Goal: Task Accomplishment & Management: Complete application form

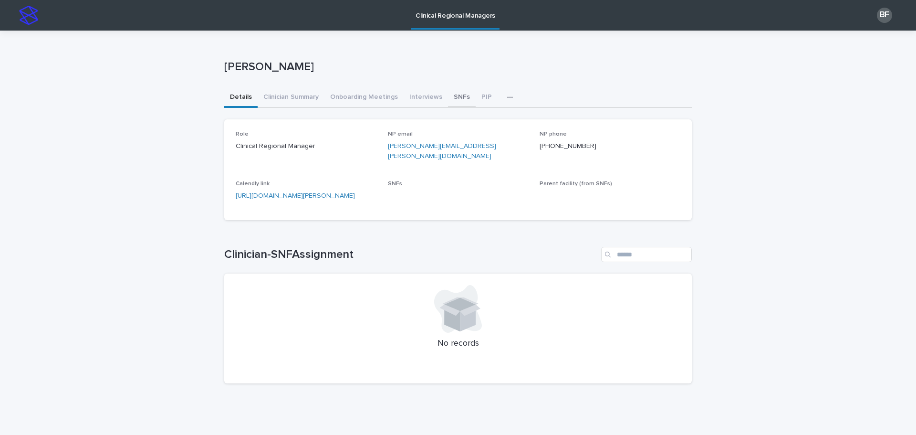
click at [455, 96] on button "SNFs" at bounding box center [462, 98] width 28 height 20
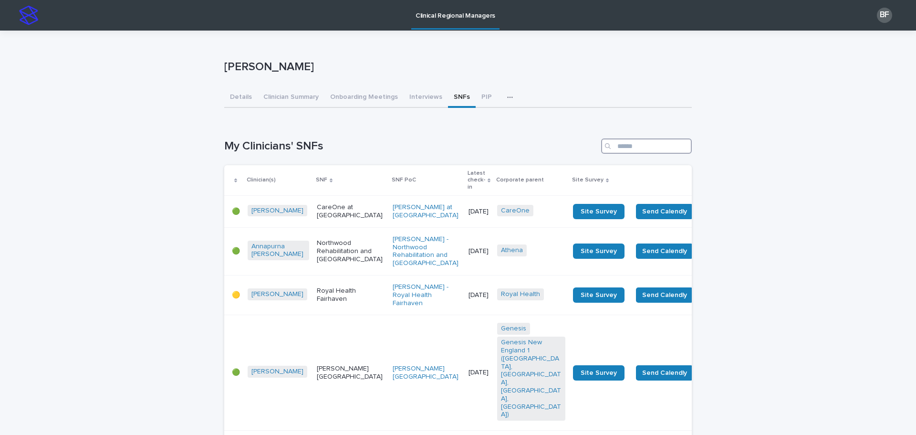
click at [623, 147] on input "Search" at bounding box center [646, 145] width 91 height 15
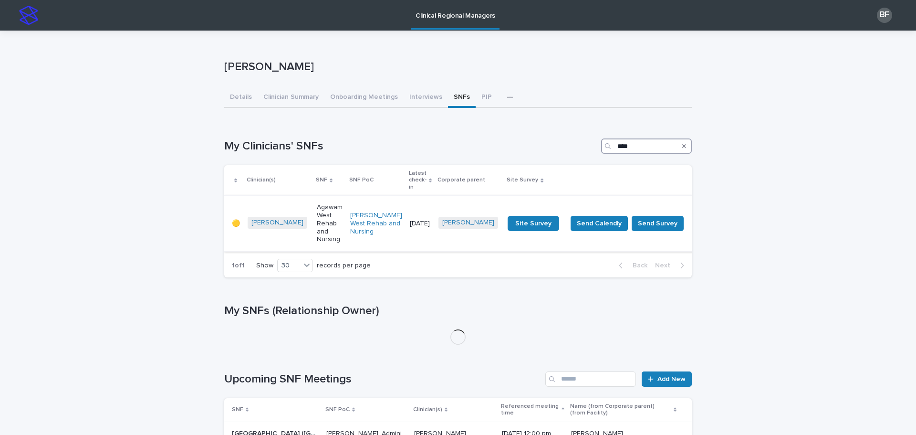
type input "****"
click at [326, 206] on p "Agawam West Rehab and Nursing" at bounding box center [330, 223] width 26 height 40
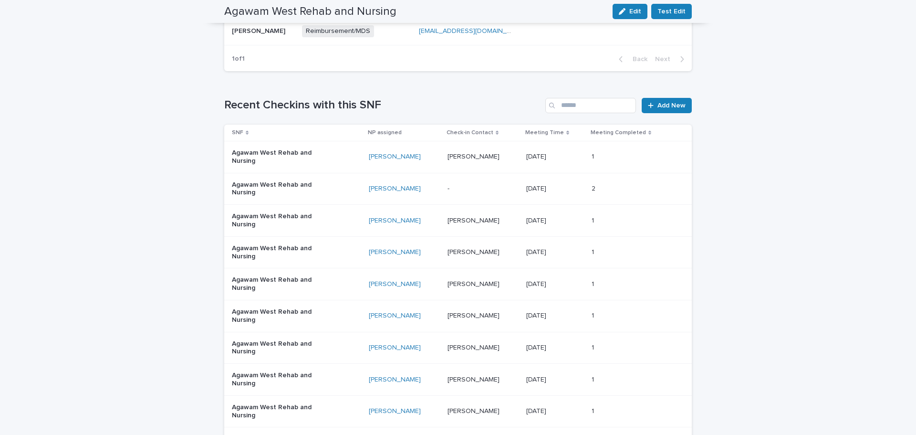
scroll to position [620, 0]
click at [652, 105] on div at bounding box center [653, 105] width 10 height 7
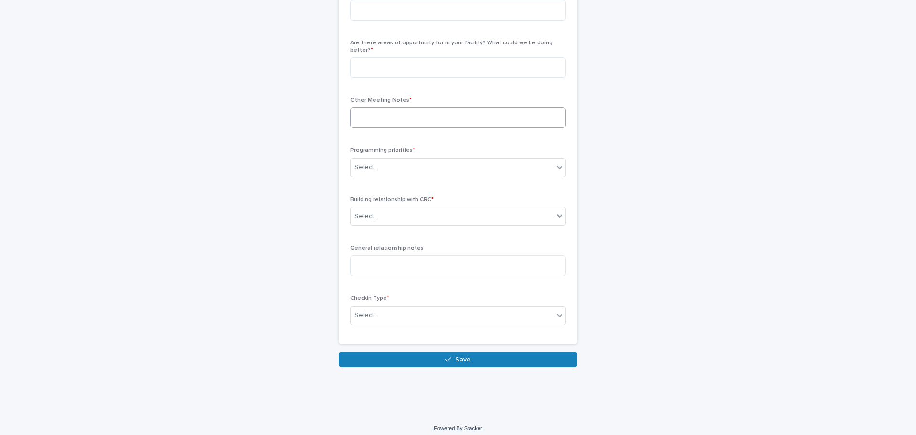
scroll to position [16, 0]
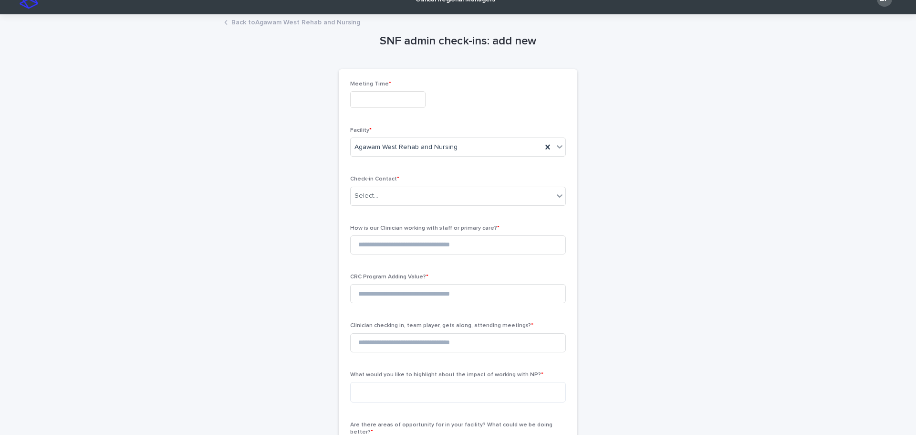
click at [359, 104] on input "text" at bounding box center [387, 99] width 75 height 17
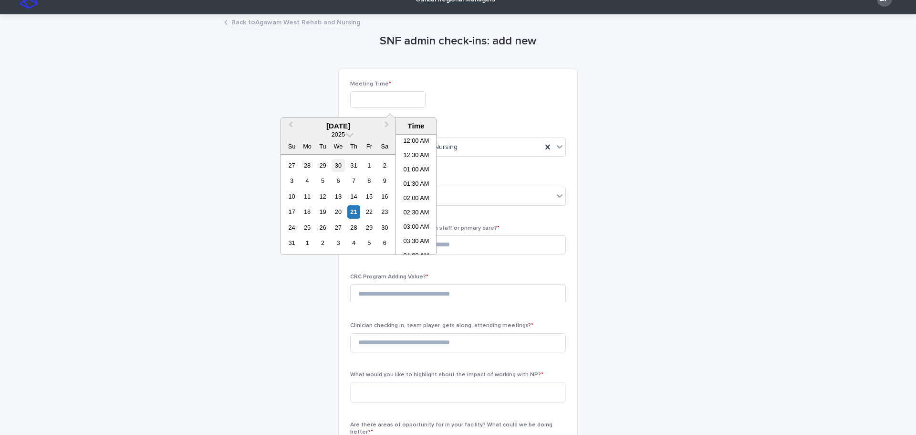
scroll to position [334, 0]
click at [354, 212] on div "21" at bounding box center [353, 211] width 13 height 13
click at [424, 147] on li "10:00 AM" at bounding box center [416, 147] width 41 height 14
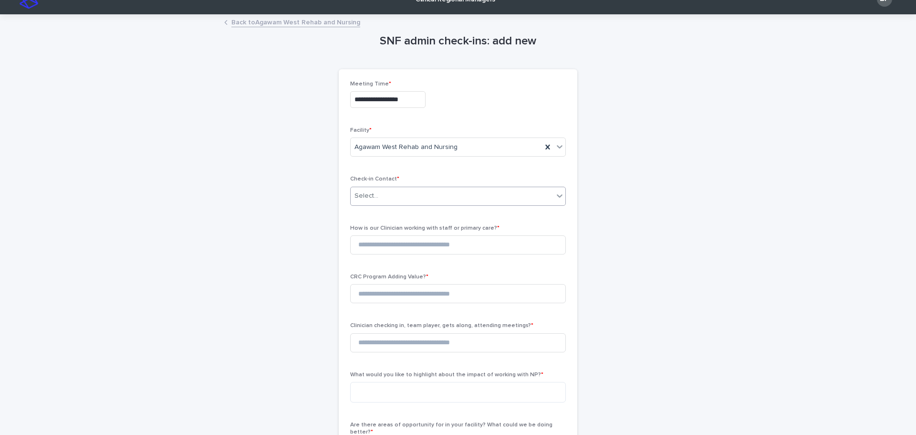
type input "**********"
click at [395, 199] on div "Select..." at bounding box center [452, 196] width 203 height 16
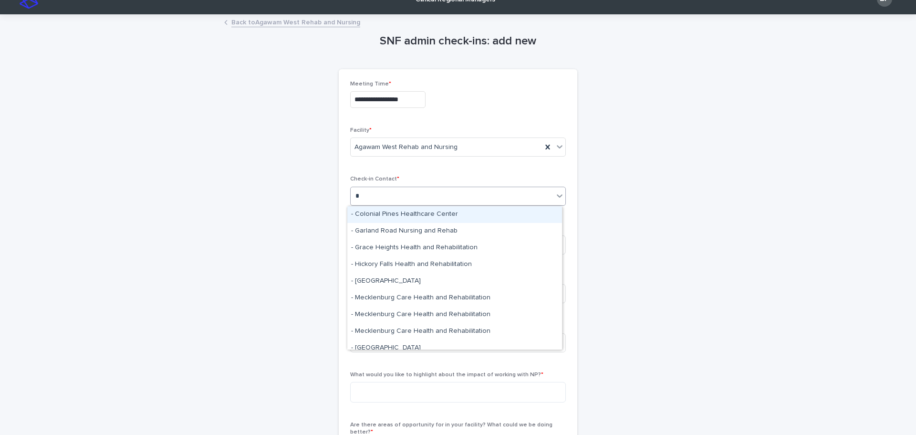
type input "*"
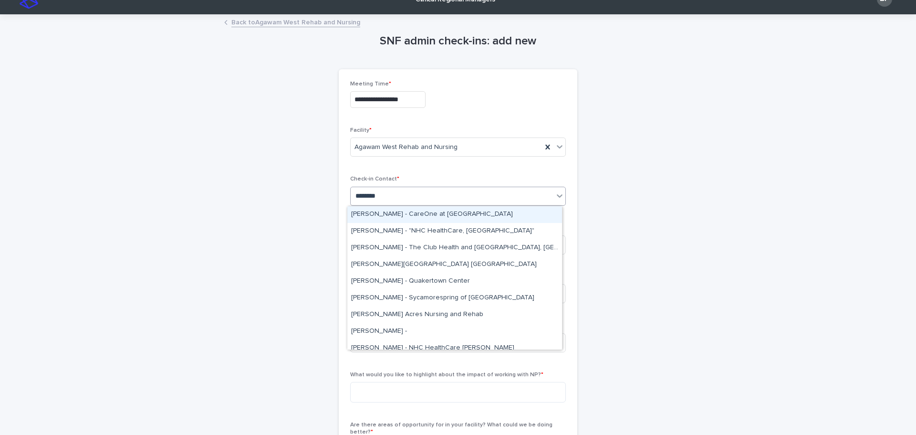
type input "*********"
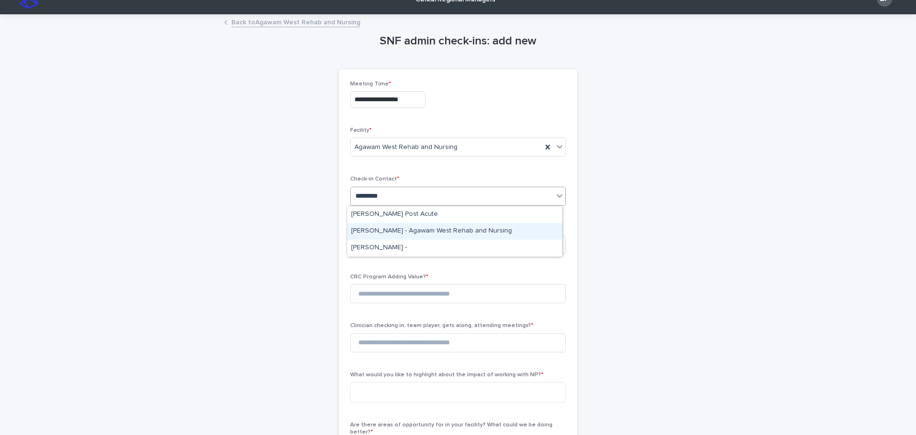
click at [389, 230] on div "Rebecca Morytko - Agawam West Rehab and Nursing" at bounding box center [454, 231] width 215 height 17
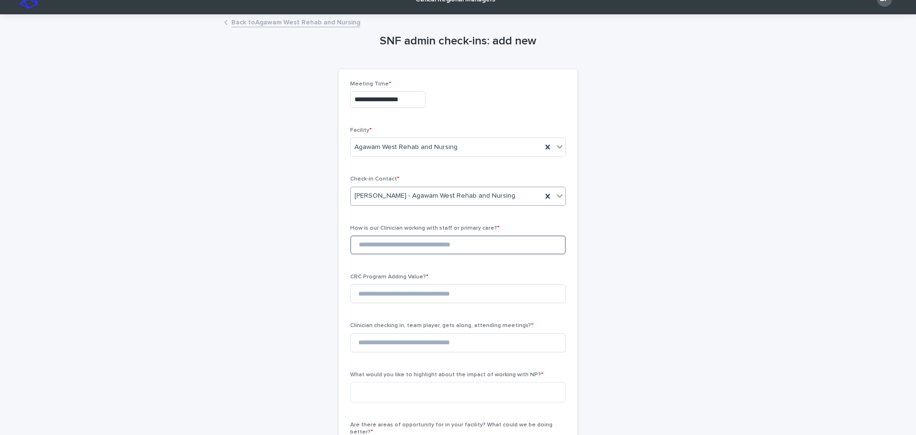
click at [377, 247] on input at bounding box center [458, 244] width 216 height 19
type input "*"
click at [381, 293] on input at bounding box center [458, 293] width 216 height 19
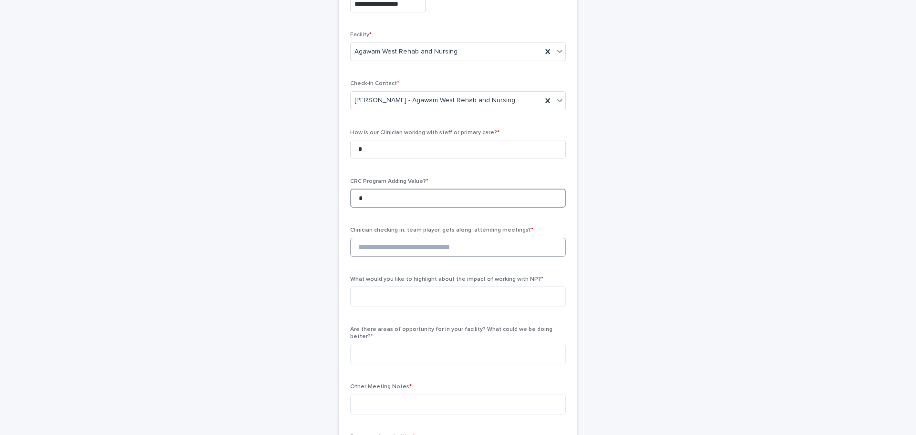
type input "*"
click at [409, 249] on input at bounding box center [458, 247] width 216 height 19
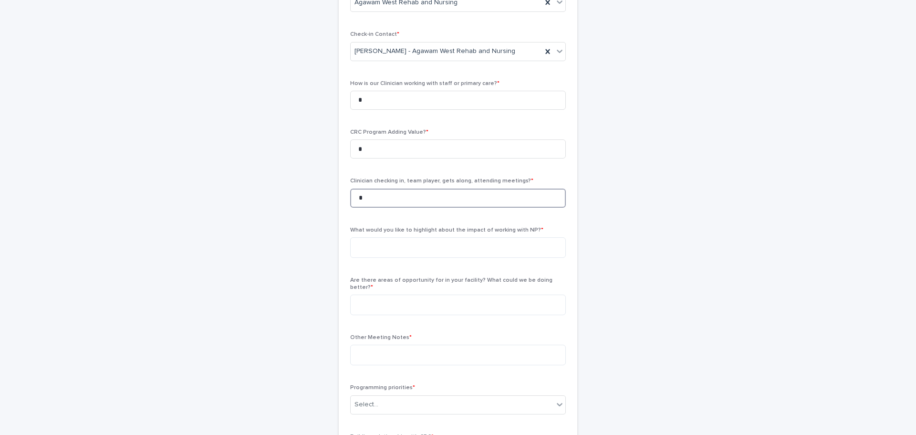
scroll to position [207, 0]
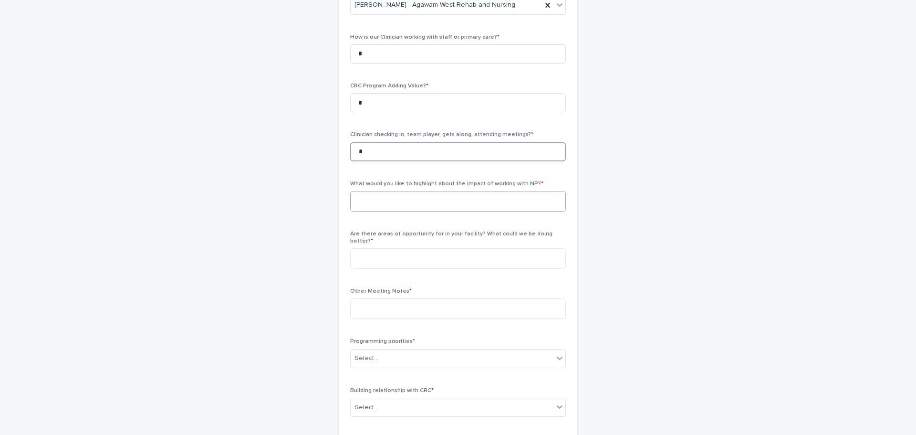
type input "*"
click at [397, 204] on textarea at bounding box center [458, 201] width 216 height 21
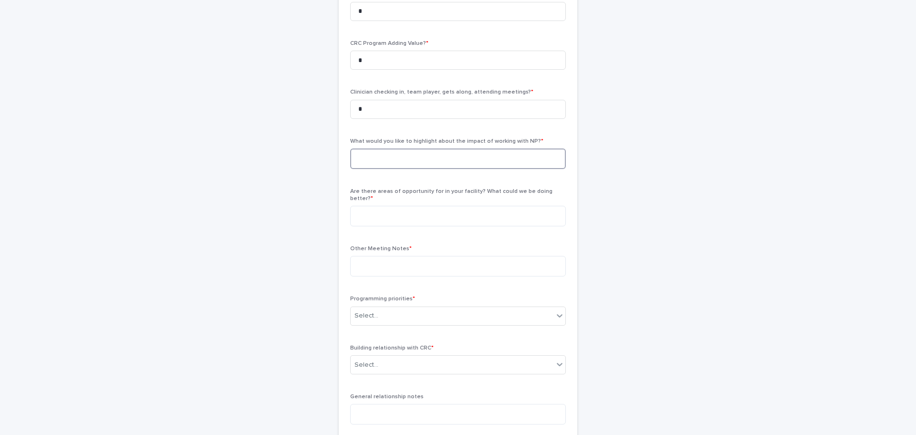
scroll to position [303, 0]
type textarea "*"
click at [409, 154] on textarea at bounding box center [458, 163] width 216 height 21
type textarea "*"
click at [387, 208] on textarea at bounding box center [458, 213] width 216 height 21
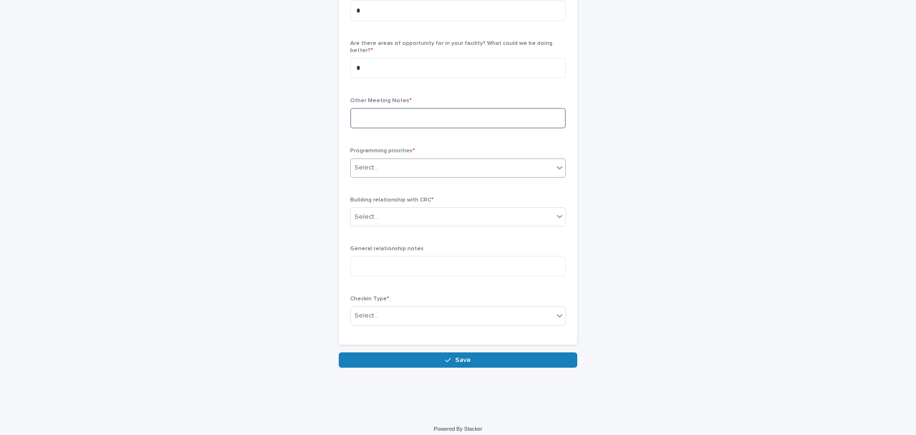
scroll to position [398, 0]
click at [403, 167] on div "Select..." at bounding box center [452, 167] width 203 height 16
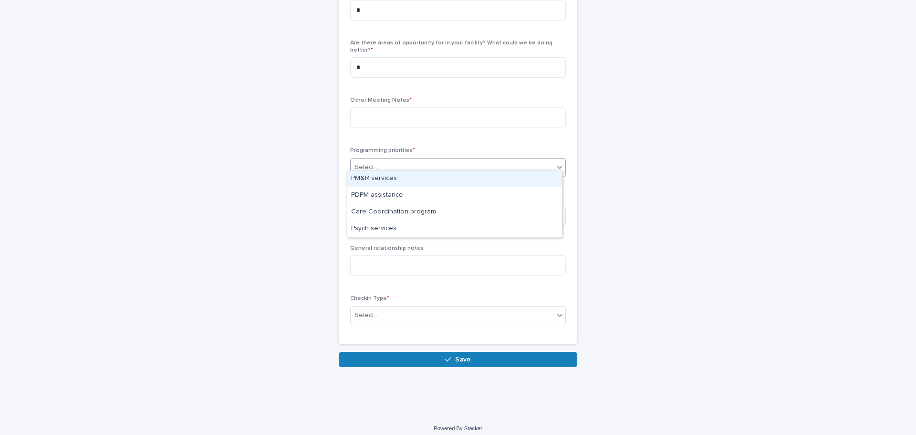
click at [396, 181] on div "PM&R services" at bounding box center [454, 178] width 215 height 17
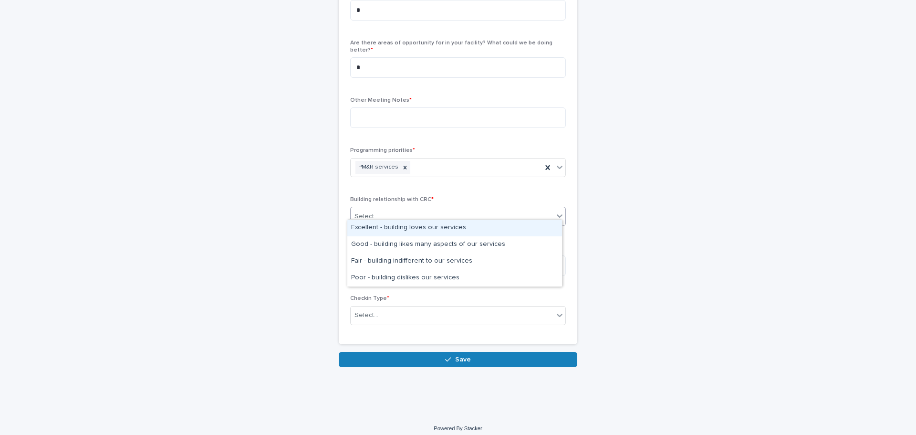
click at [387, 207] on div "Select..." at bounding box center [458, 216] width 216 height 19
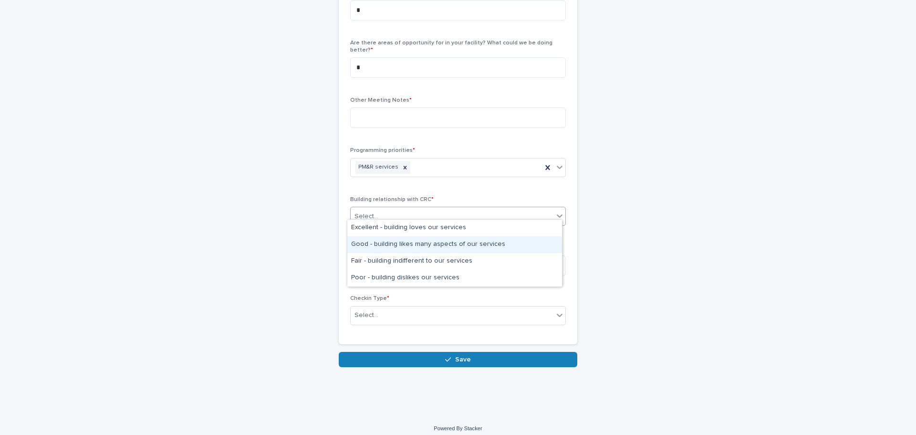
click at [386, 242] on div "Good - building likes many aspects of our services" at bounding box center [454, 244] width 215 height 17
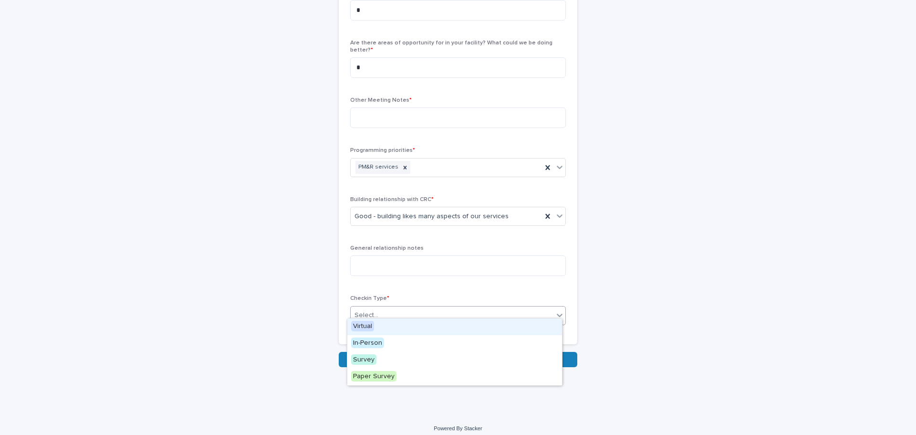
click at [383, 312] on div "Select..." at bounding box center [452, 315] width 203 height 16
click at [383, 343] on div "In-Person" at bounding box center [454, 343] width 215 height 17
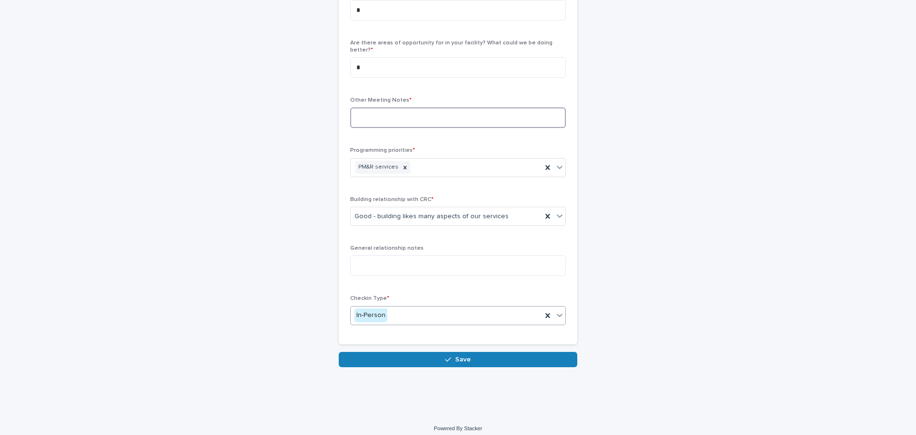
click at [379, 114] on textarea at bounding box center [458, 117] width 216 height 21
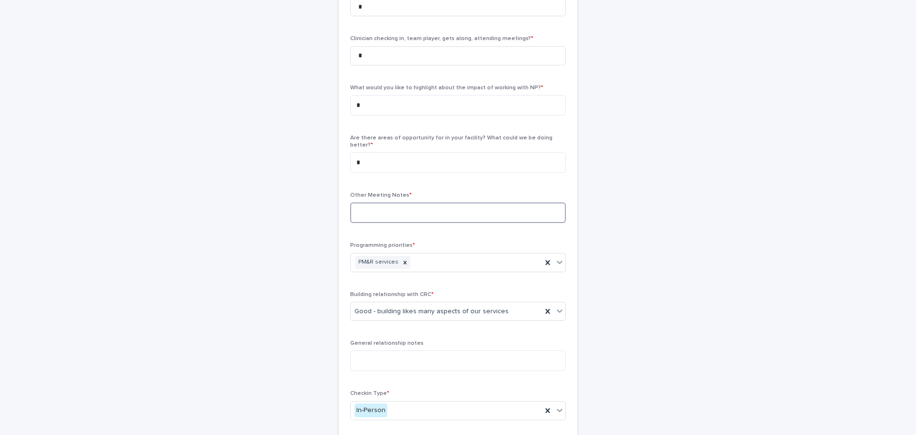
scroll to position [303, 0]
type textarea "*"
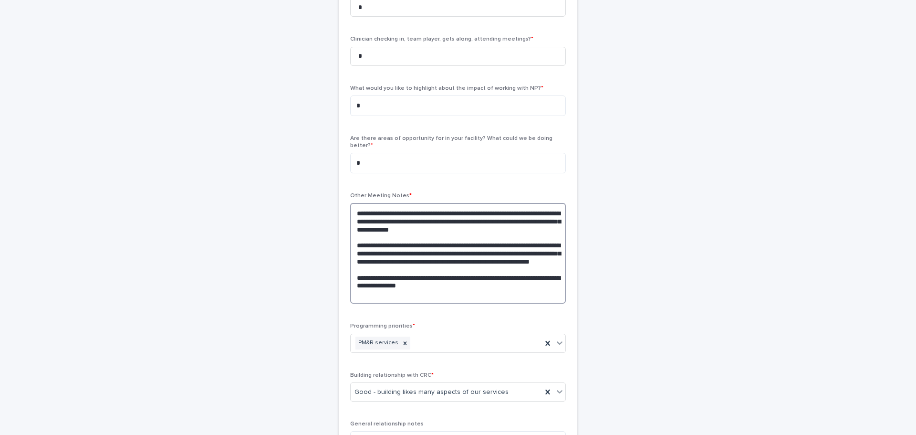
click at [431, 277] on textarea "**********" at bounding box center [458, 253] width 216 height 101
click at [430, 289] on textarea "**********" at bounding box center [458, 253] width 216 height 101
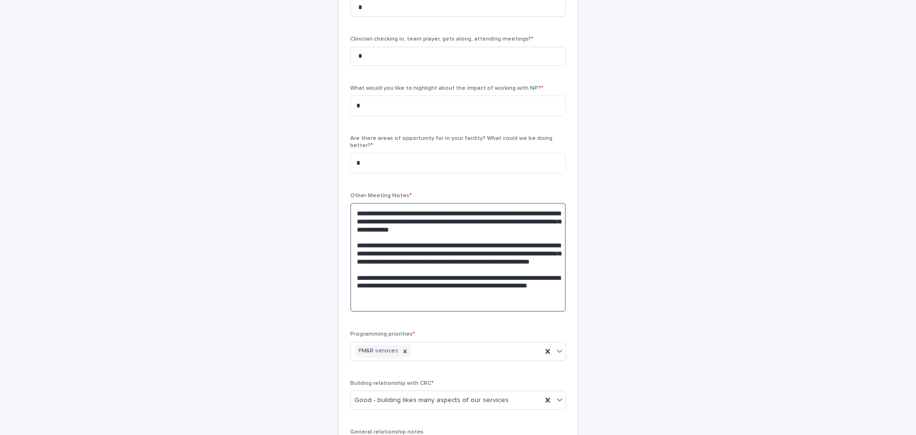
drag, startPoint x: 439, startPoint y: 287, endPoint x: 432, endPoint y: 287, distance: 6.7
click at [432, 287] on textarea "**********" at bounding box center [458, 257] width 216 height 109
click at [429, 295] on textarea "**********" at bounding box center [458, 257] width 216 height 109
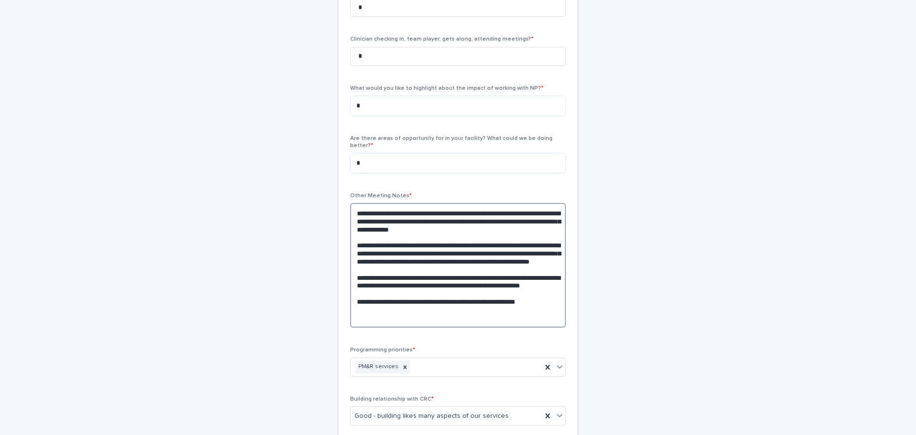
click at [555, 310] on textarea "**********" at bounding box center [458, 265] width 216 height 125
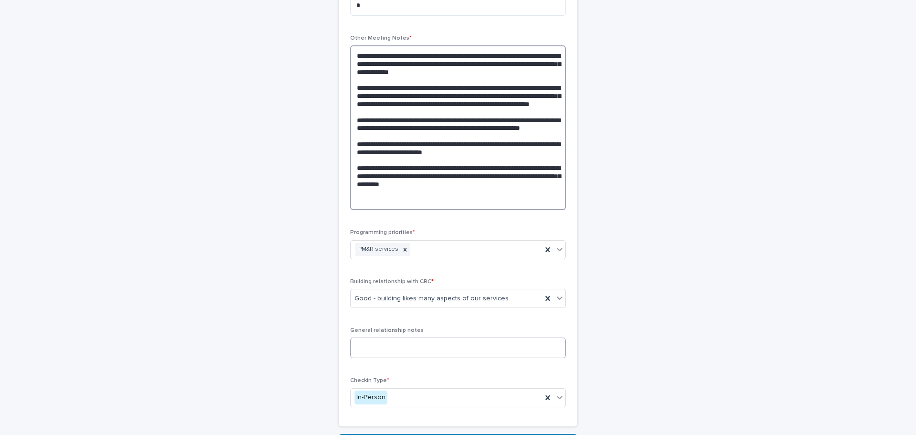
scroll to position [398, 0]
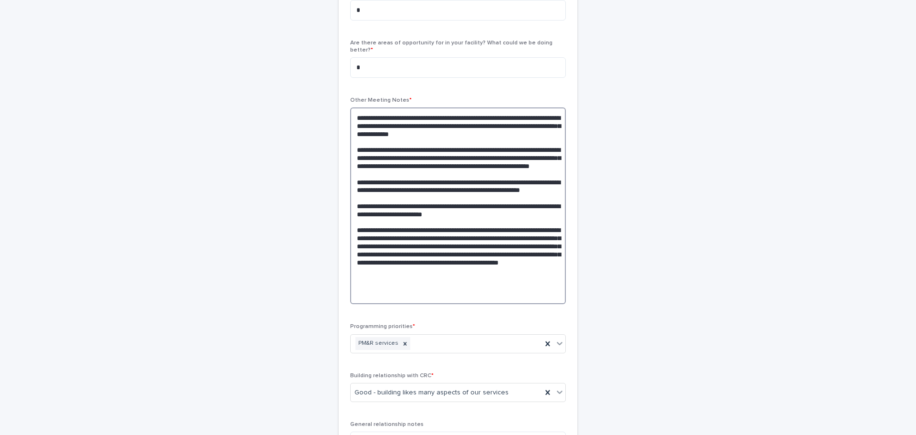
drag, startPoint x: 482, startPoint y: 223, endPoint x: 468, endPoint y: 223, distance: 14.3
click at [466, 221] on textarea at bounding box center [458, 205] width 216 height 197
click at [488, 225] on textarea at bounding box center [458, 205] width 216 height 197
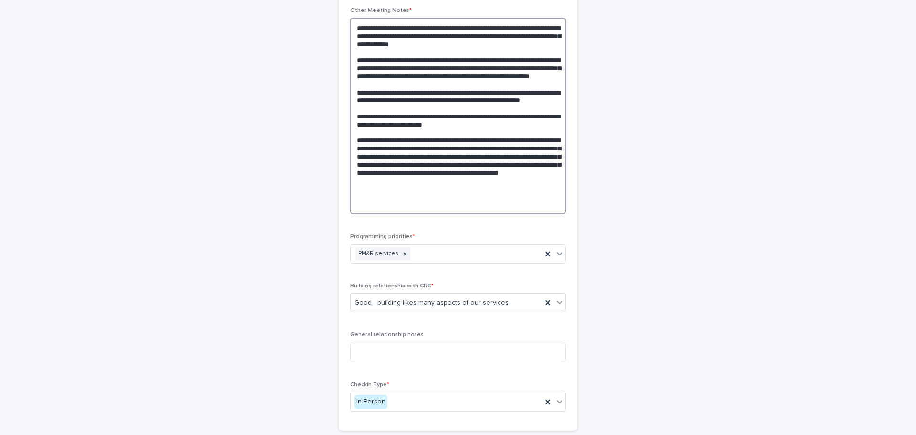
scroll to position [493, 0]
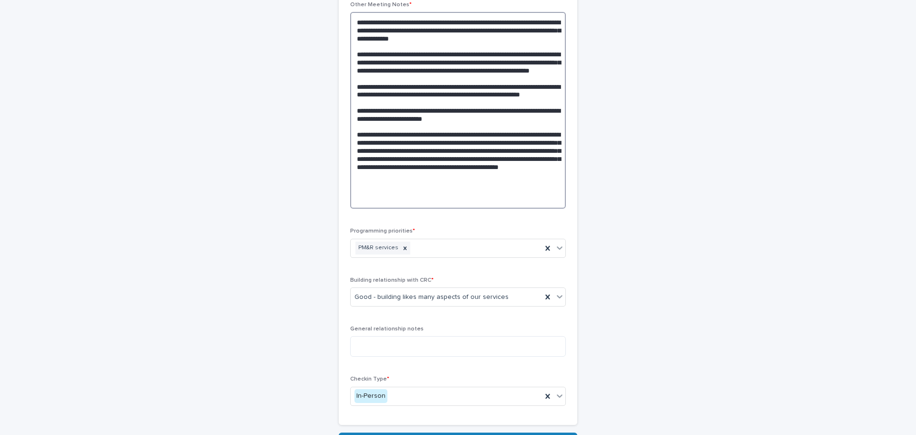
drag, startPoint x: 381, startPoint y: 168, endPoint x: 448, endPoint y: 162, distance: 66.7
click at [448, 162] on textarea at bounding box center [458, 110] width 216 height 197
click at [395, 189] on textarea at bounding box center [458, 110] width 216 height 197
click at [453, 192] on textarea at bounding box center [458, 110] width 216 height 197
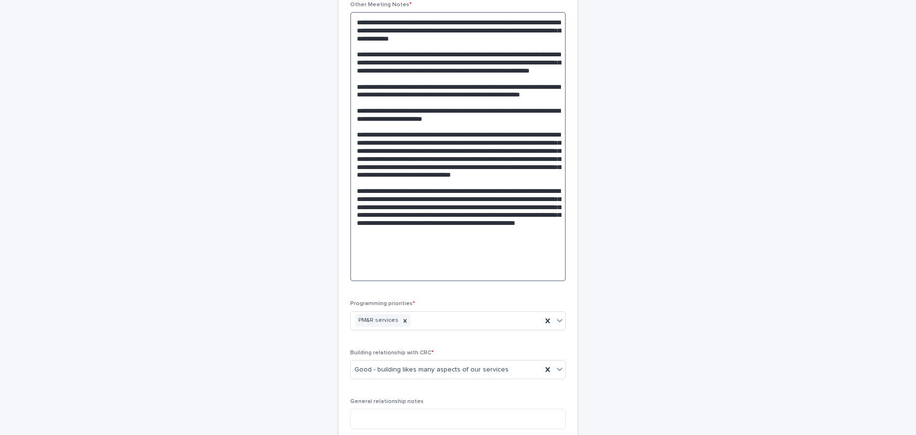
click at [494, 127] on textarea at bounding box center [458, 146] width 216 height 269
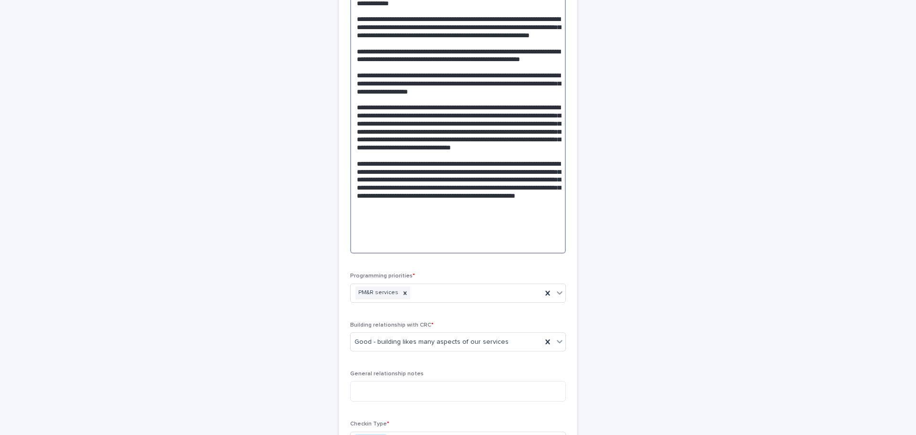
scroll to position [589, 0]
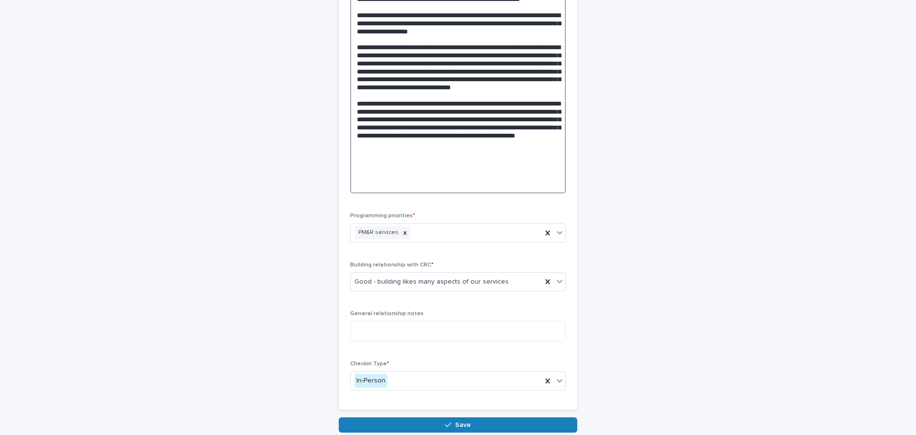
click at [549, 168] on textarea at bounding box center [458, 54] width 216 height 277
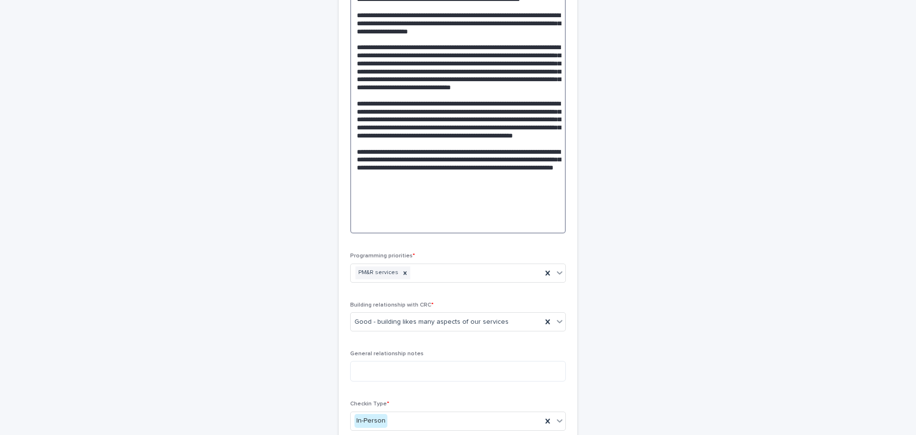
scroll to position [684, 0]
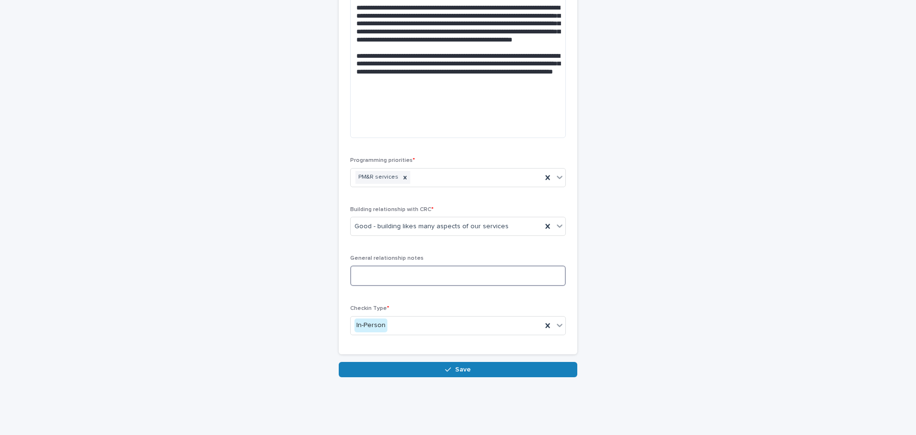
click at [395, 272] on textarea at bounding box center [458, 275] width 216 height 21
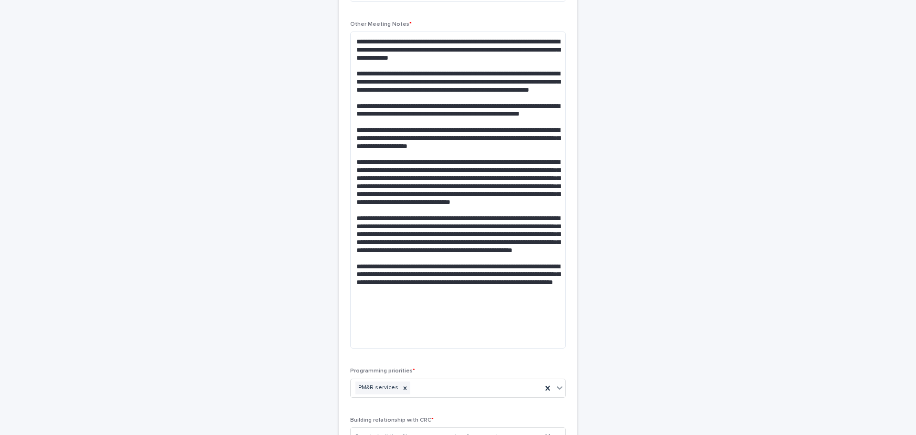
scroll to position [446, 0]
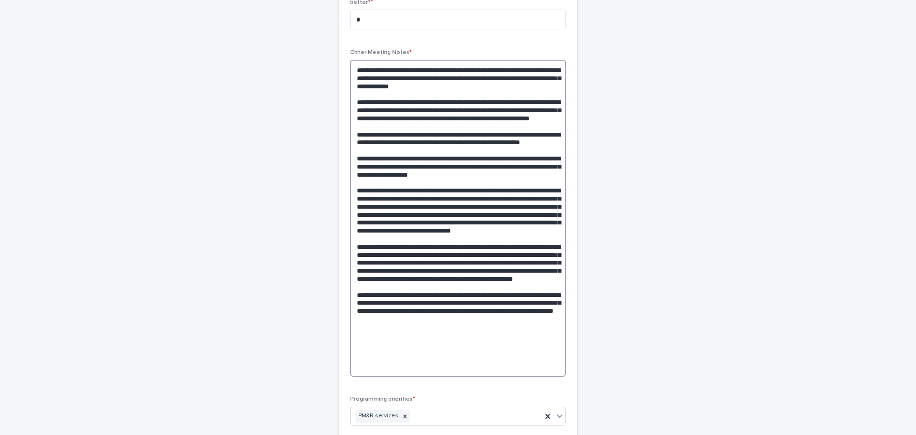
click at [528, 230] on textarea at bounding box center [458, 218] width 216 height 317
click at [369, 241] on textarea at bounding box center [458, 218] width 216 height 317
click at [375, 209] on textarea at bounding box center [458, 218] width 216 height 317
drag, startPoint x: 510, startPoint y: 207, endPoint x: 545, endPoint y: 212, distance: 35.2
click at [510, 206] on textarea at bounding box center [458, 218] width 216 height 317
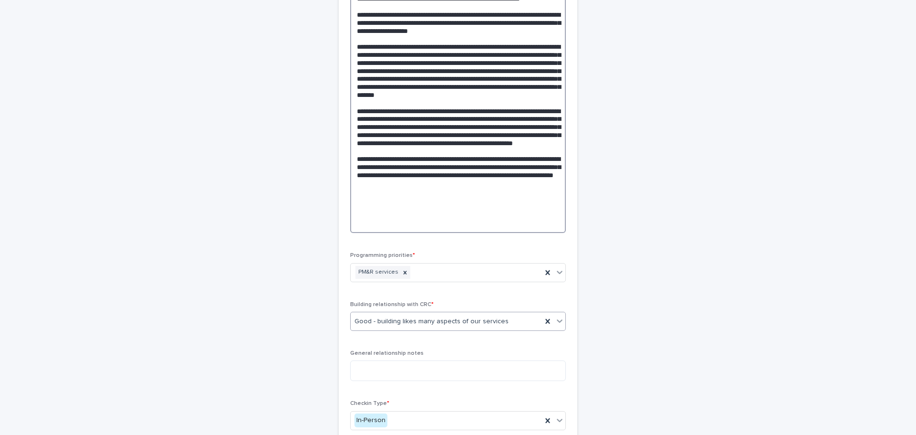
scroll to position [637, 0]
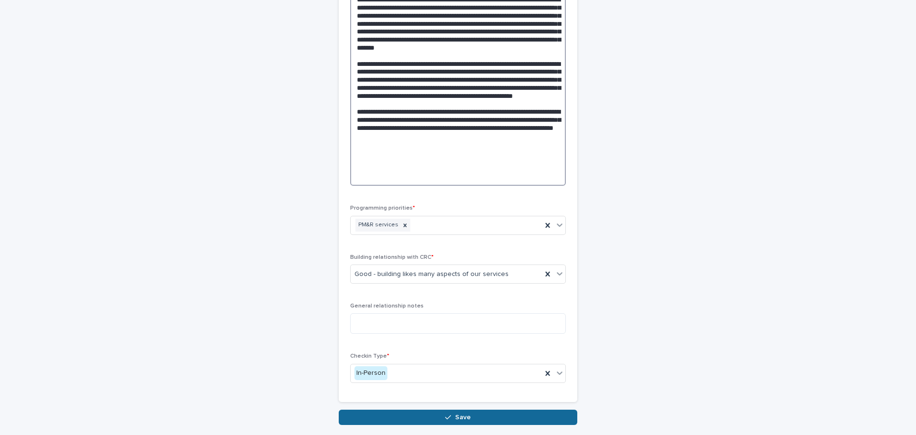
type textarea "**********"
click at [447, 409] on button "Save" at bounding box center [458, 416] width 239 height 15
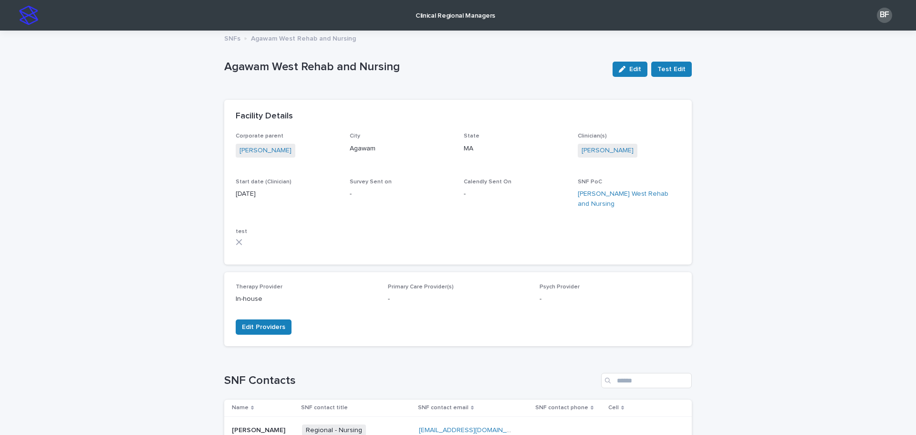
click at [443, 14] on p "Clinical Regional Managers" at bounding box center [456, 10] width 80 height 20
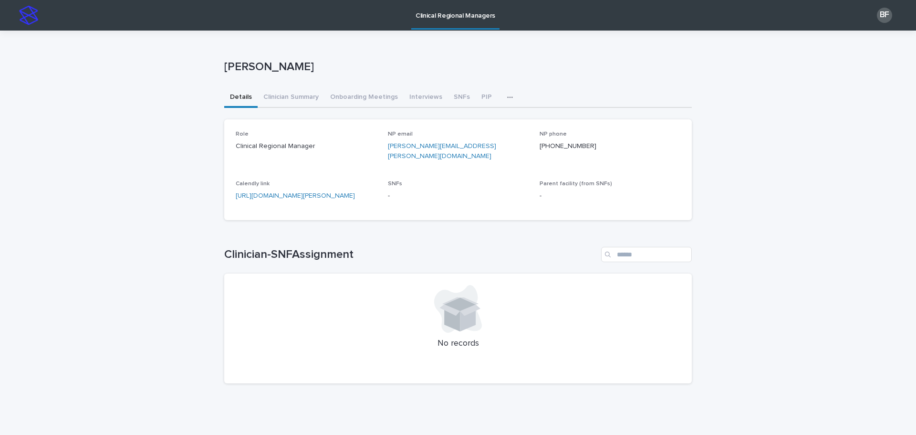
click at [507, 98] on icon "button" at bounding box center [510, 97] width 6 height 7
click at [407, 123] on span "Documentation and Billing Review (Manager)" at bounding box center [438, 122] width 137 height 7
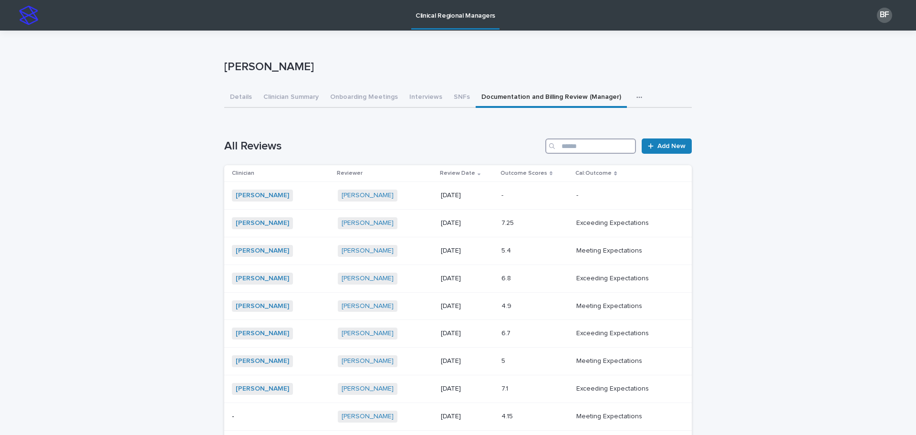
click at [576, 149] on input "Search" at bounding box center [590, 145] width 91 height 15
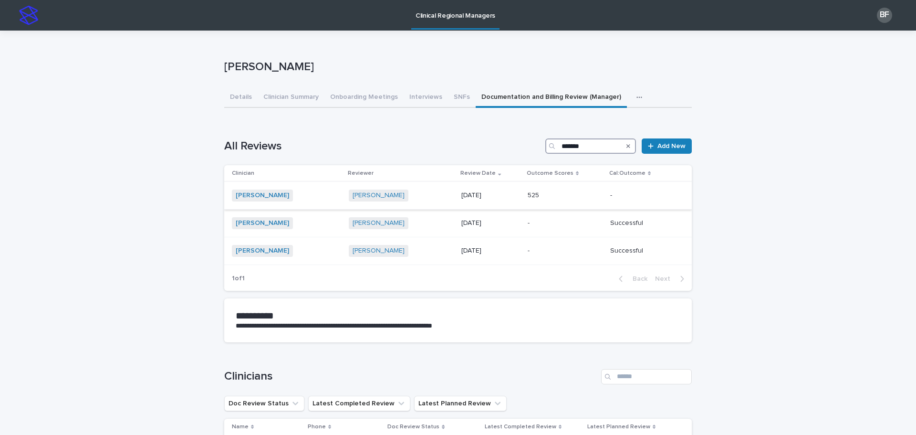
type input "*******"
click at [544, 192] on p at bounding box center [565, 195] width 75 height 8
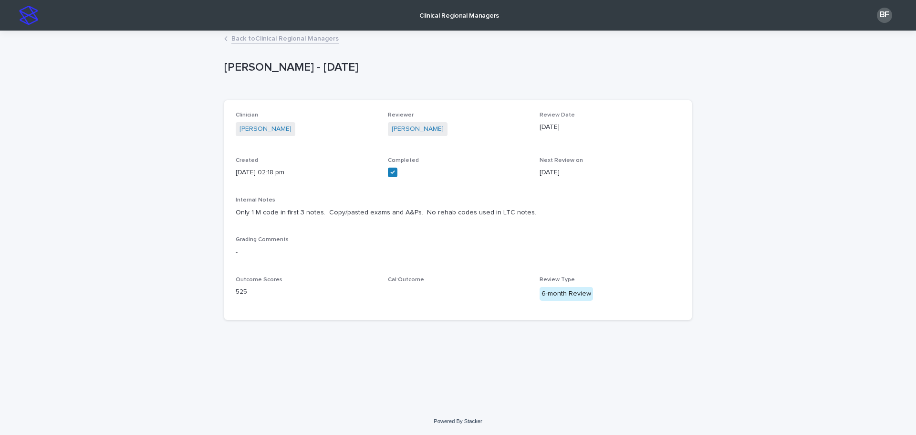
click at [313, 252] on p "-" at bounding box center [458, 252] width 445 height 10
click at [318, 208] on p "Only 1 M code in first 3 notes. Copy/pasted exams and A&Ps. No rehab codes used…" at bounding box center [458, 213] width 445 height 10
click at [394, 170] on icon at bounding box center [393, 172] width 6 height 6
drag, startPoint x: 394, startPoint y: 170, endPoint x: 381, endPoint y: 202, distance: 34.3
click at [394, 171] on icon at bounding box center [393, 172] width 6 height 6
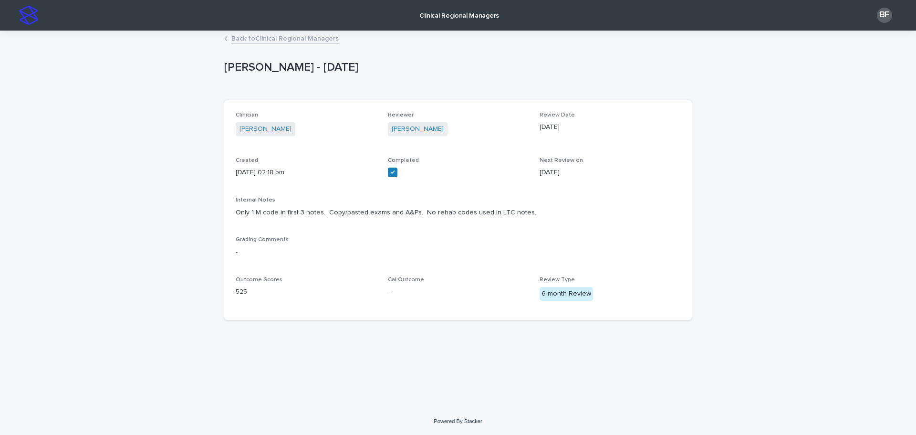
click at [381, 227] on div "Clinician Amanda Furline Reviewer Bryan Fischer Review Date 06/10/2025 Created …" at bounding box center [458, 210] width 445 height 197
click at [658, 181] on div "Next Review on 12/10/2025" at bounding box center [610, 171] width 141 height 28
click at [266, 292] on p "525" at bounding box center [306, 292] width 141 height 10
click at [230, 300] on div "Clinician Amanda Furline Reviewer Bryan Fischer Review Date 06/10/2025 Created …" at bounding box center [458, 210] width 468 height 220
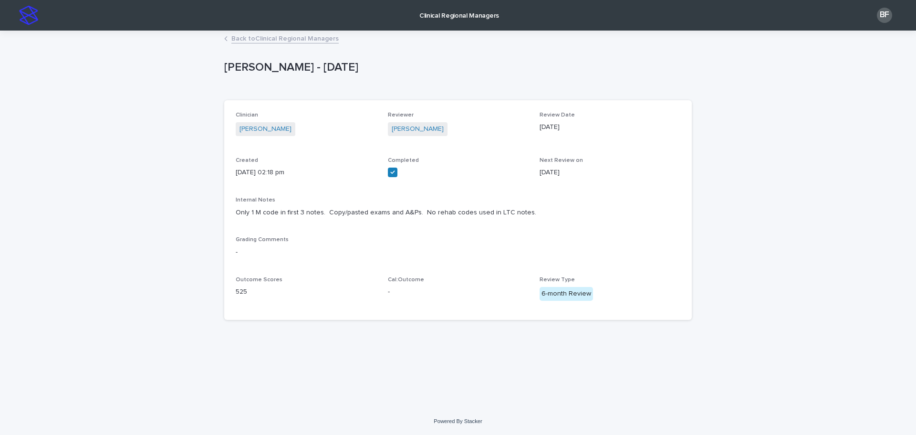
click at [249, 291] on p "525" at bounding box center [306, 292] width 141 height 10
click at [242, 291] on p "525" at bounding box center [306, 292] width 141 height 10
click at [248, 42] on link "Back to Clinical Regional Managers" at bounding box center [284, 37] width 107 height 11
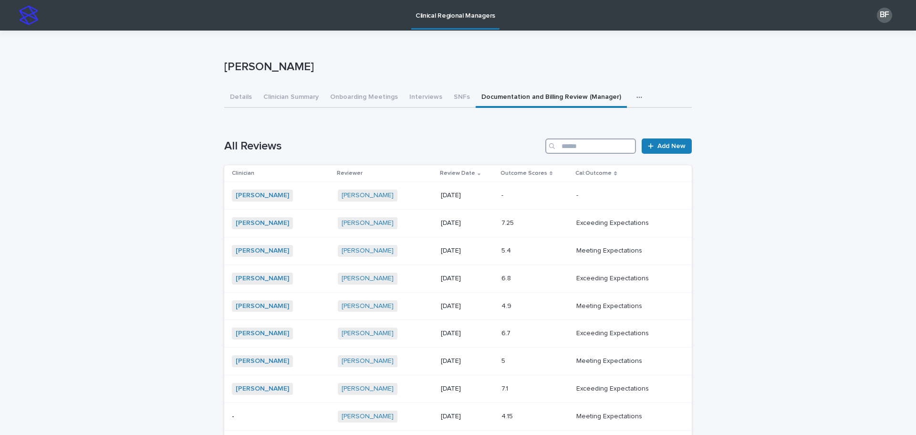
click at [580, 141] on input "Search" at bounding box center [590, 145] width 91 height 15
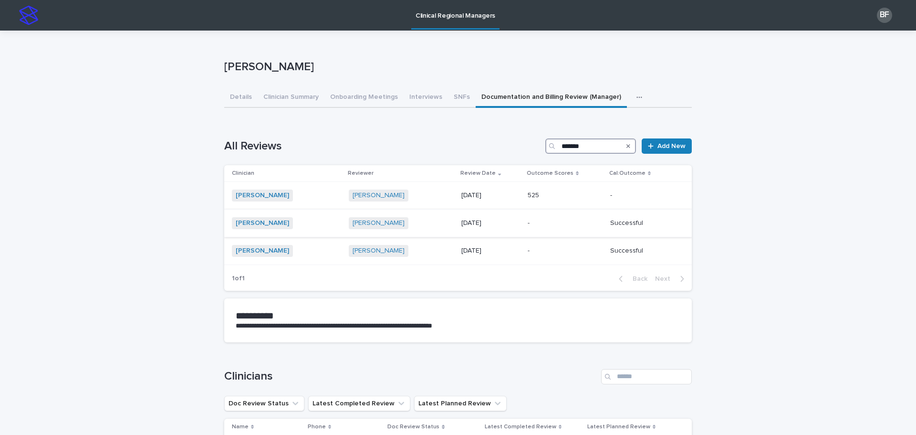
type input "*******"
click at [528, 221] on p at bounding box center [565, 223] width 75 height 8
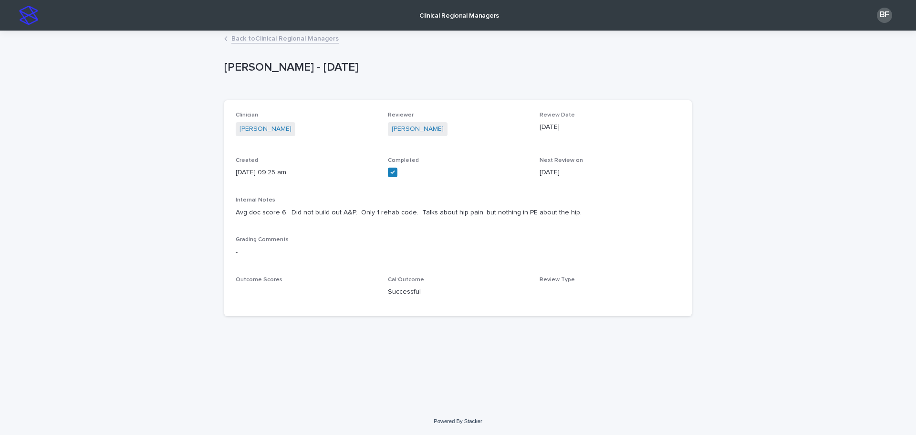
click at [680, 72] on p "Amanda Furline - 2024-12-19" at bounding box center [456, 68] width 464 height 14
click at [262, 40] on link "Back to Clinical Regional Managers" at bounding box center [284, 37] width 107 height 11
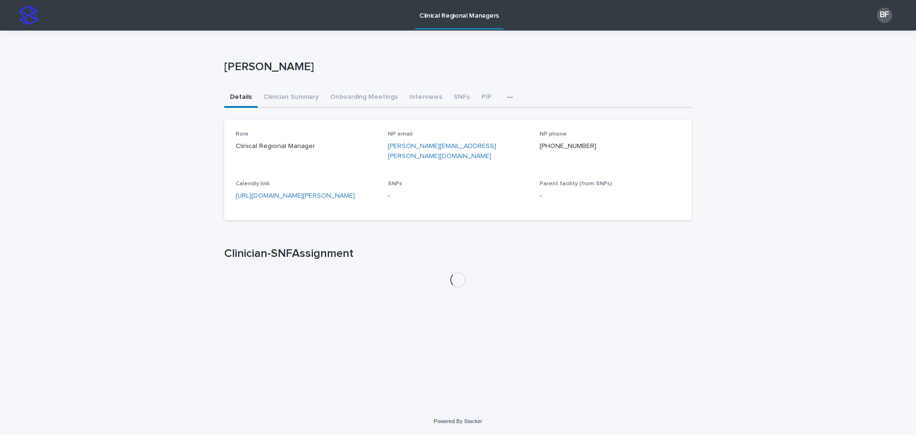
click at [507, 95] on icon "button" at bounding box center [510, 97] width 6 height 7
click at [447, 123] on span "Documentation and Billing Review (Manager)" at bounding box center [438, 122] width 137 height 7
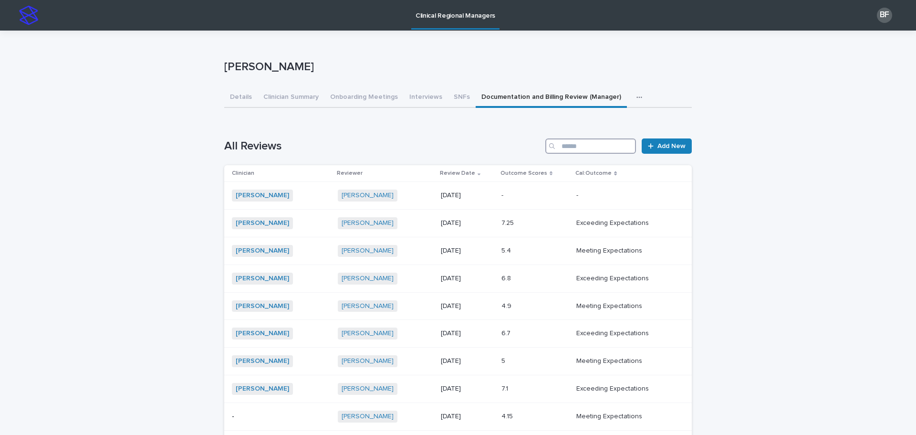
click at [565, 147] on input "Search" at bounding box center [590, 145] width 91 height 15
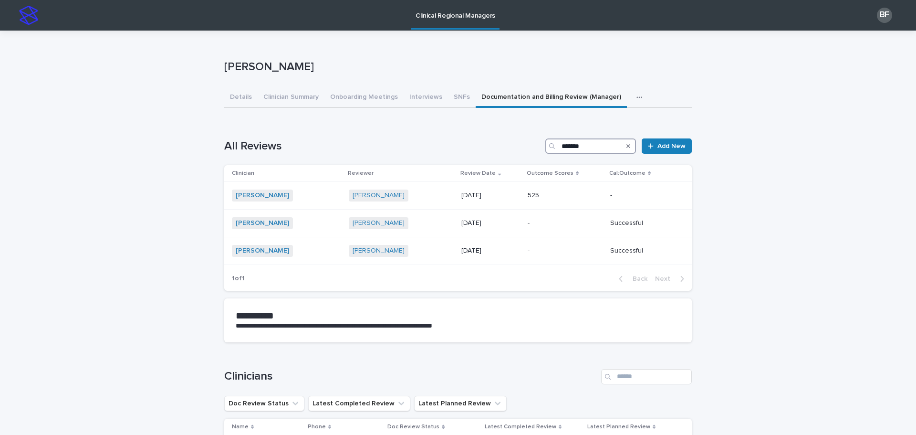
type input "*******"
click at [545, 189] on div "525 525" at bounding box center [565, 196] width 75 height 16
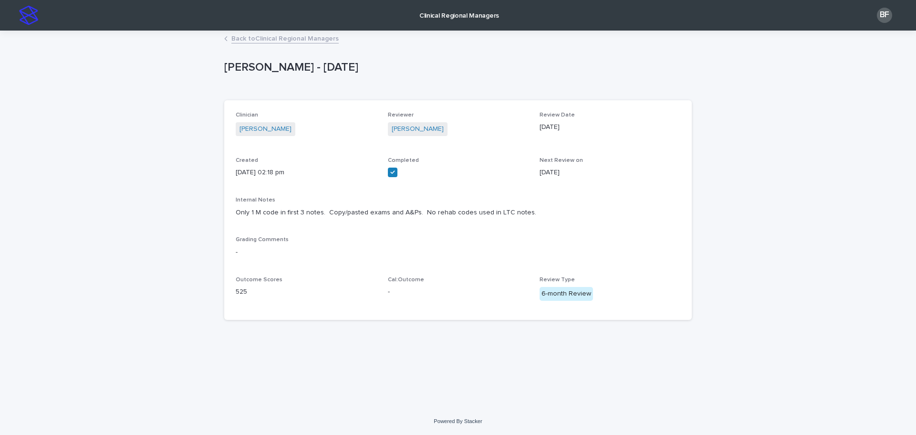
click at [236, 39] on link "Back to Clinical Regional Managers" at bounding box center [284, 37] width 107 height 11
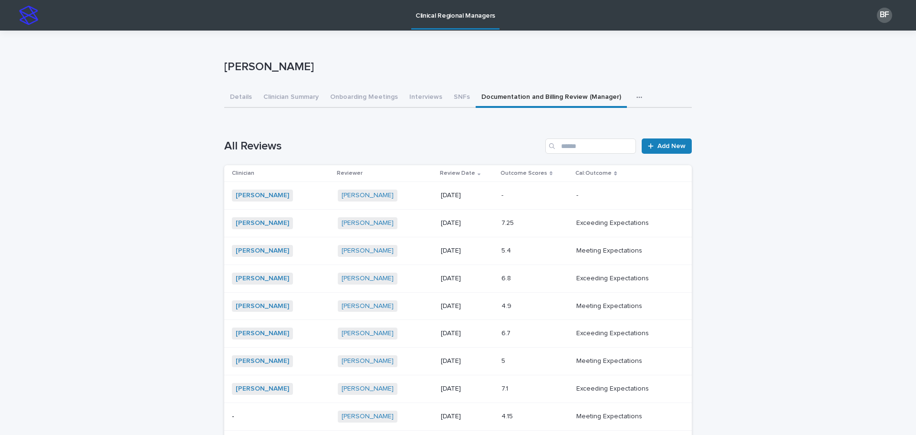
click at [502, 191] on div "- -" at bounding box center [536, 196] width 68 height 16
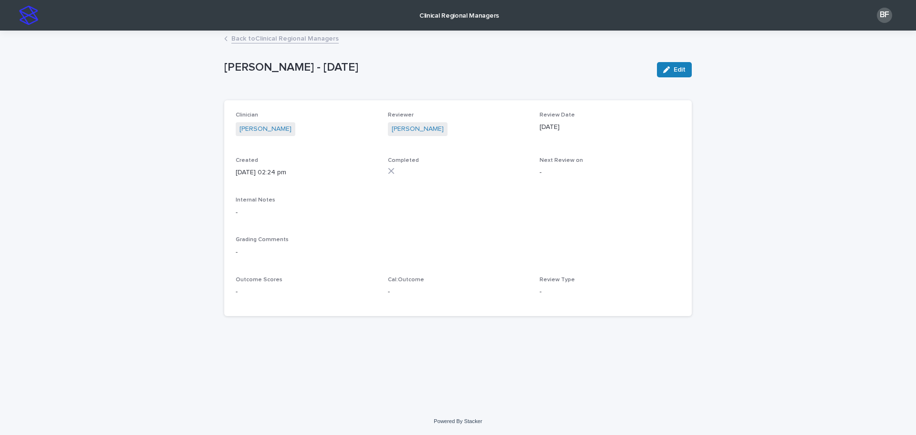
click at [243, 38] on link "Back to Clinical Regional Managers" at bounding box center [284, 37] width 107 height 11
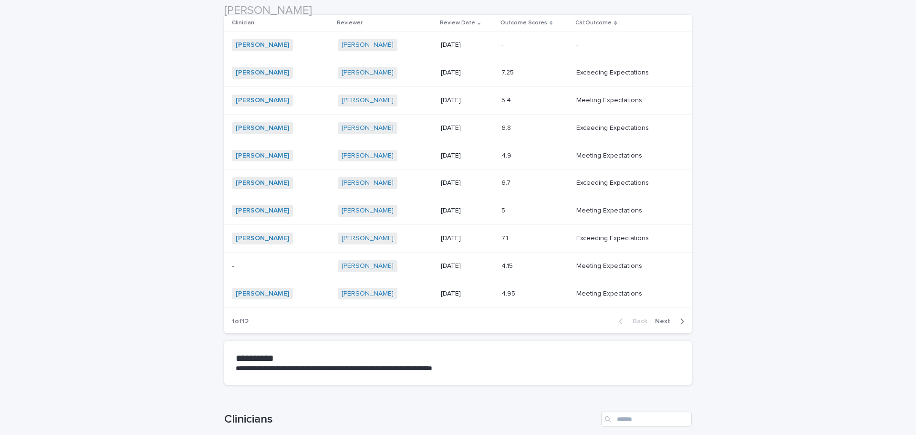
scroll to position [239, 0]
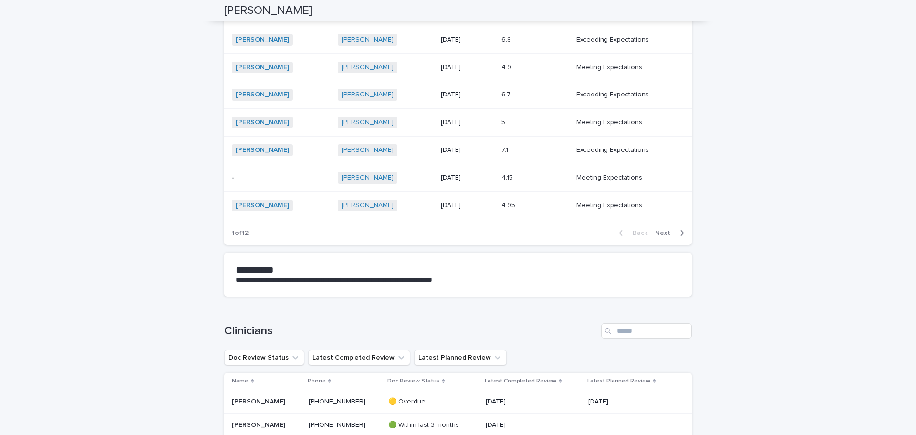
click at [656, 233] on span "Next" at bounding box center [665, 233] width 21 height 7
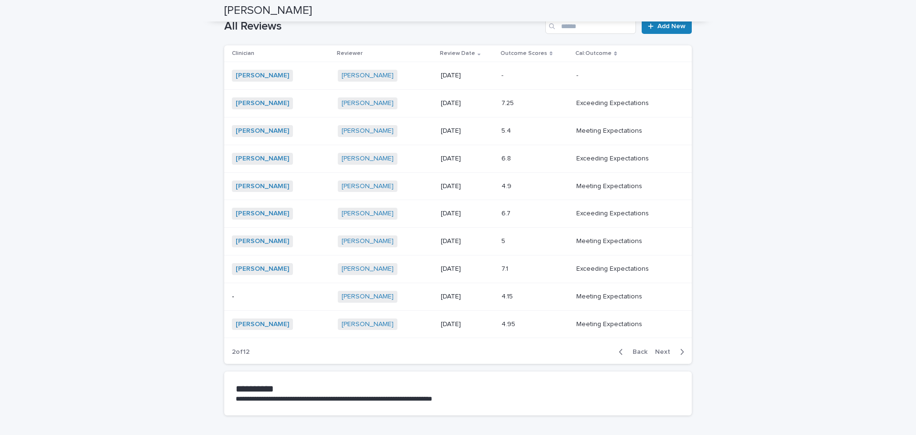
scroll to position [95, 0]
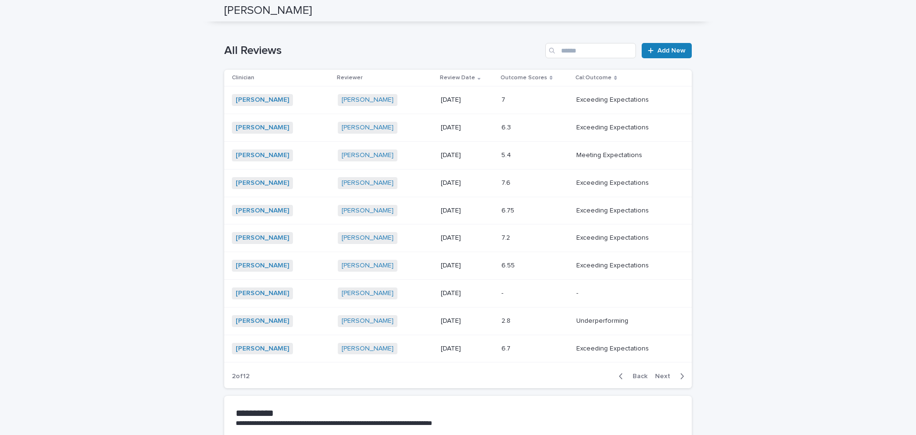
click at [515, 289] on p at bounding box center [536, 293] width 68 height 8
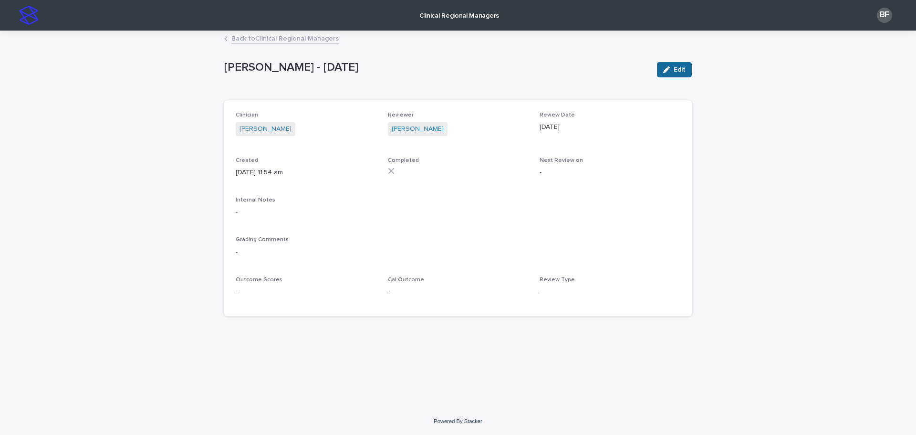
click at [664, 64] on button "Edit" at bounding box center [674, 69] width 35 height 15
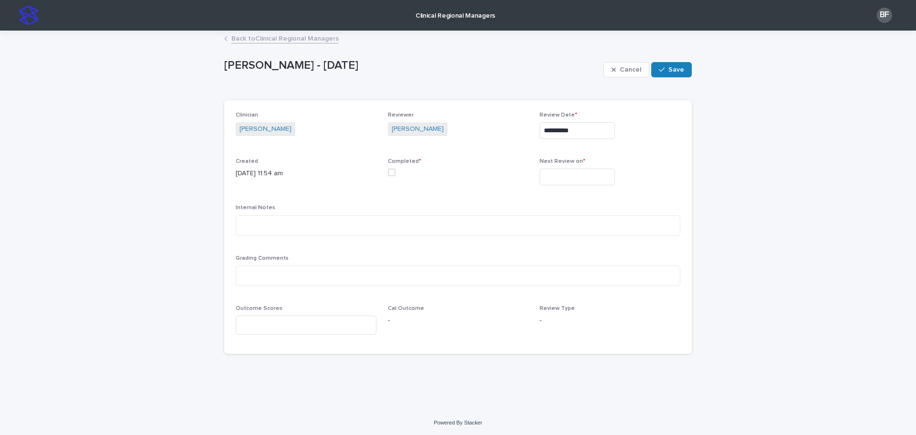
click at [243, 42] on link "Back to Clinical Regional Managers" at bounding box center [284, 37] width 107 height 11
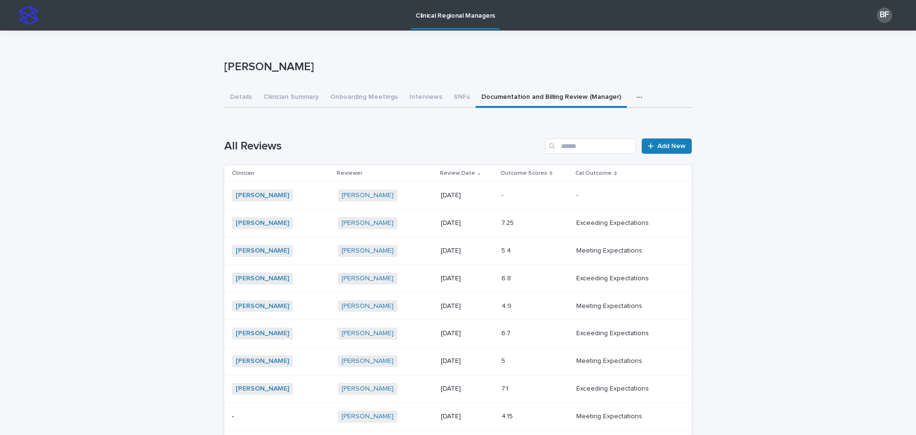
scroll to position [95, 0]
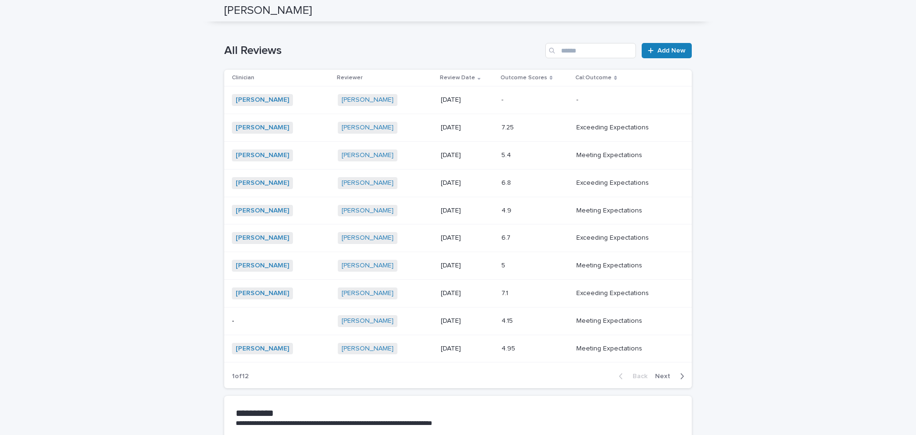
click at [661, 373] on span "Next" at bounding box center [665, 376] width 21 height 7
click at [658, 376] on span "Next" at bounding box center [665, 376] width 21 height 7
click at [664, 375] on span "Next" at bounding box center [665, 376] width 21 height 7
click at [663, 375] on span "Next" at bounding box center [665, 376] width 21 height 7
click at [587, 57] on input "Search" at bounding box center [590, 50] width 91 height 15
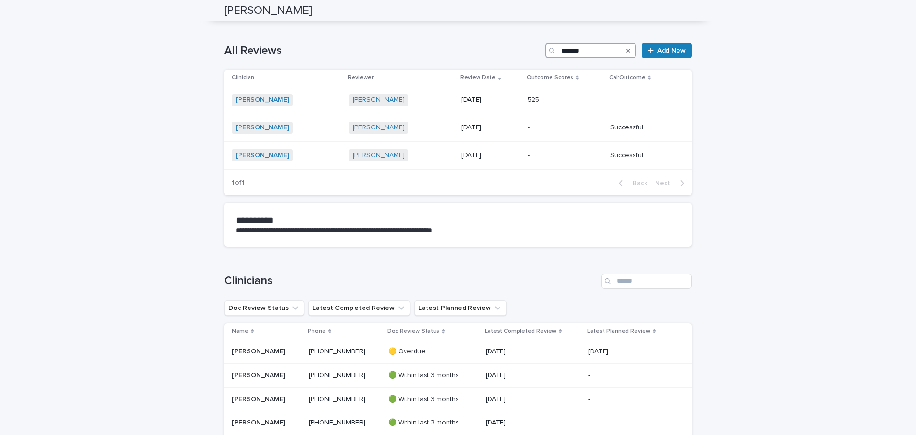
scroll to position [0, 0]
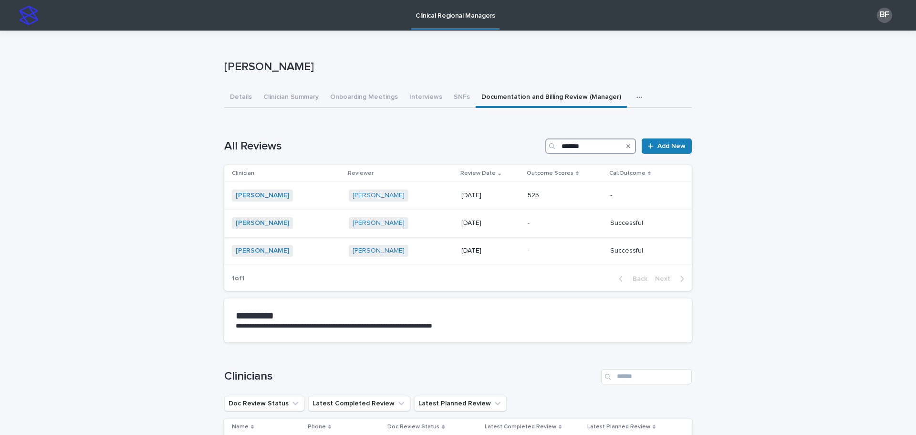
type input "*******"
click at [530, 220] on p at bounding box center [565, 223] width 75 height 8
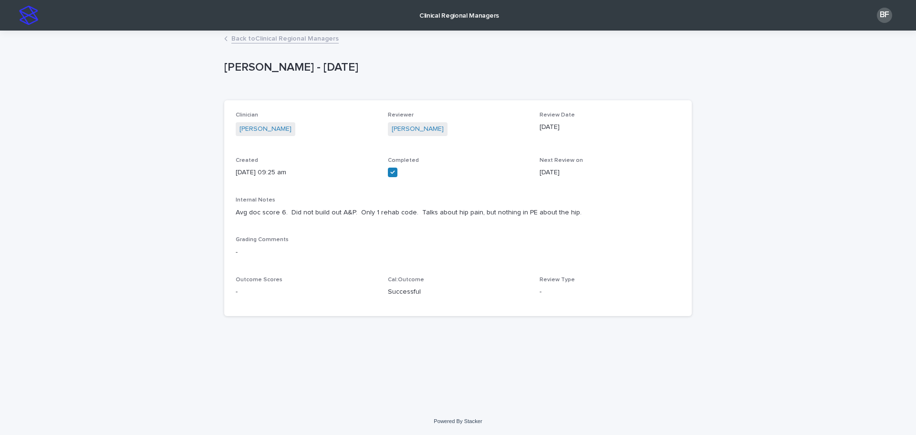
click at [241, 38] on link "Back to Clinical Regional Managers" at bounding box center [284, 37] width 107 height 11
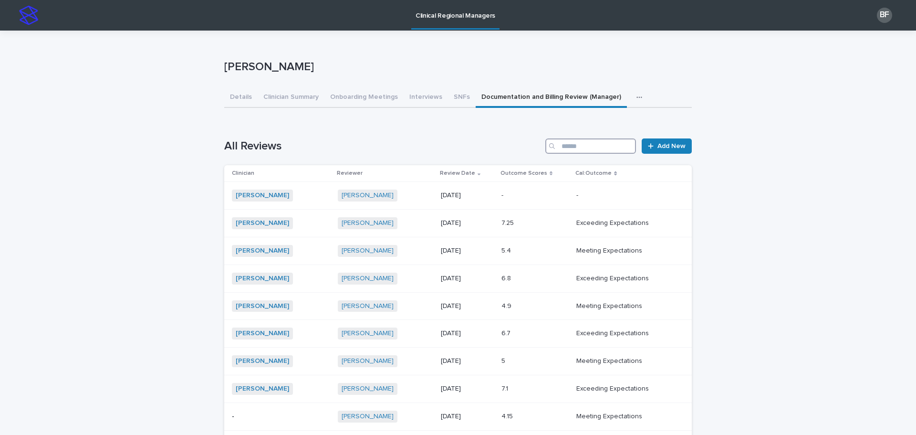
click at [599, 142] on input "Search" at bounding box center [590, 145] width 91 height 15
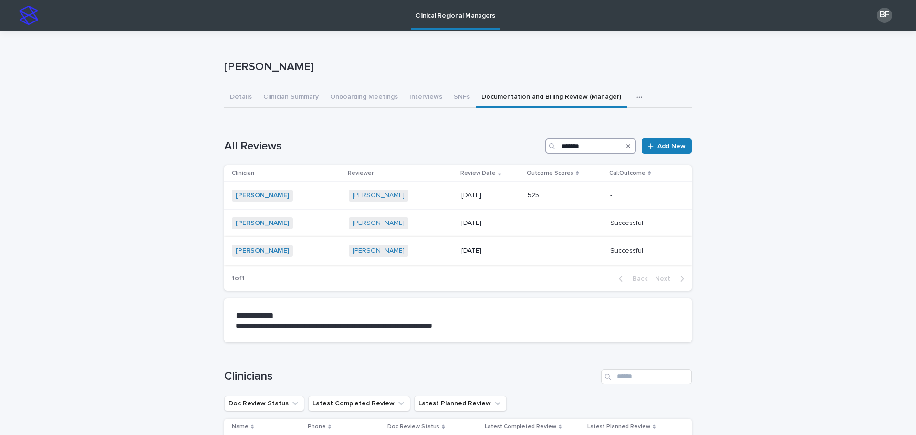
type input "*******"
click at [540, 251] on p at bounding box center [565, 251] width 75 height 8
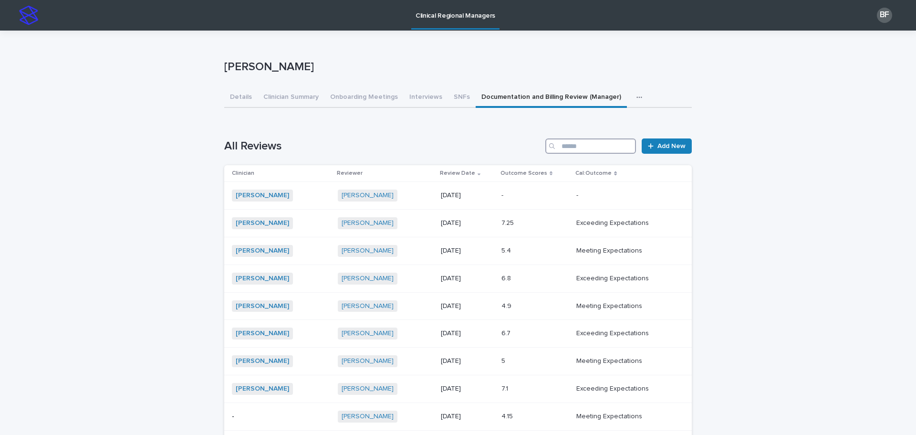
click at [591, 142] on input "Search" at bounding box center [590, 145] width 91 height 15
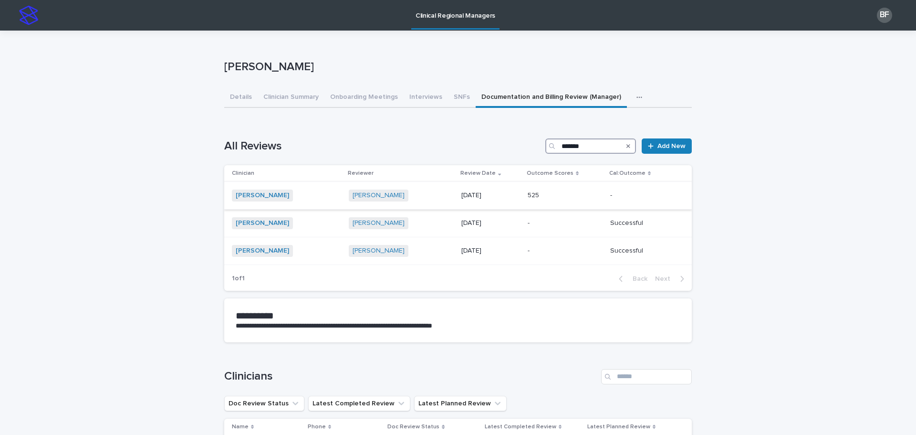
type input "*******"
click at [535, 185] on td "525 525" at bounding box center [565, 196] width 83 height 28
